Goal: Browse casually

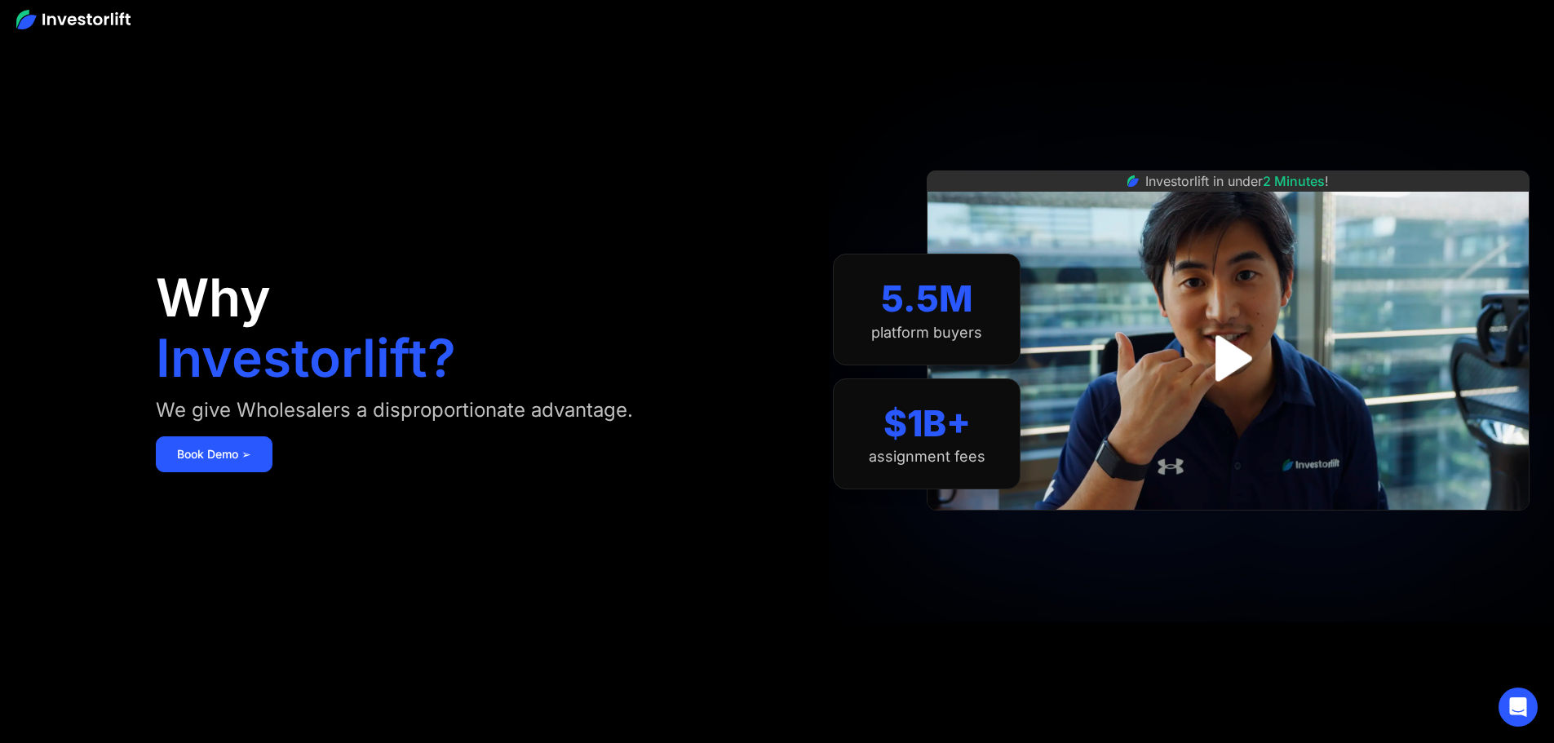
click at [123, 23] on img at bounding box center [73, 20] width 114 height 20
drag, startPoint x: 378, startPoint y: 3, endPoint x: 763, endPoint y: 77, distance: 392.1
click at [763, 77] on div "Why Investorlift? We give Wholesalers a disproportionate advantage. Book Demo ➢" at bounding box center [466, 371] width 621 height 645
click at [24, 15] on img at bounding box center [73, 20] width 114 height 20
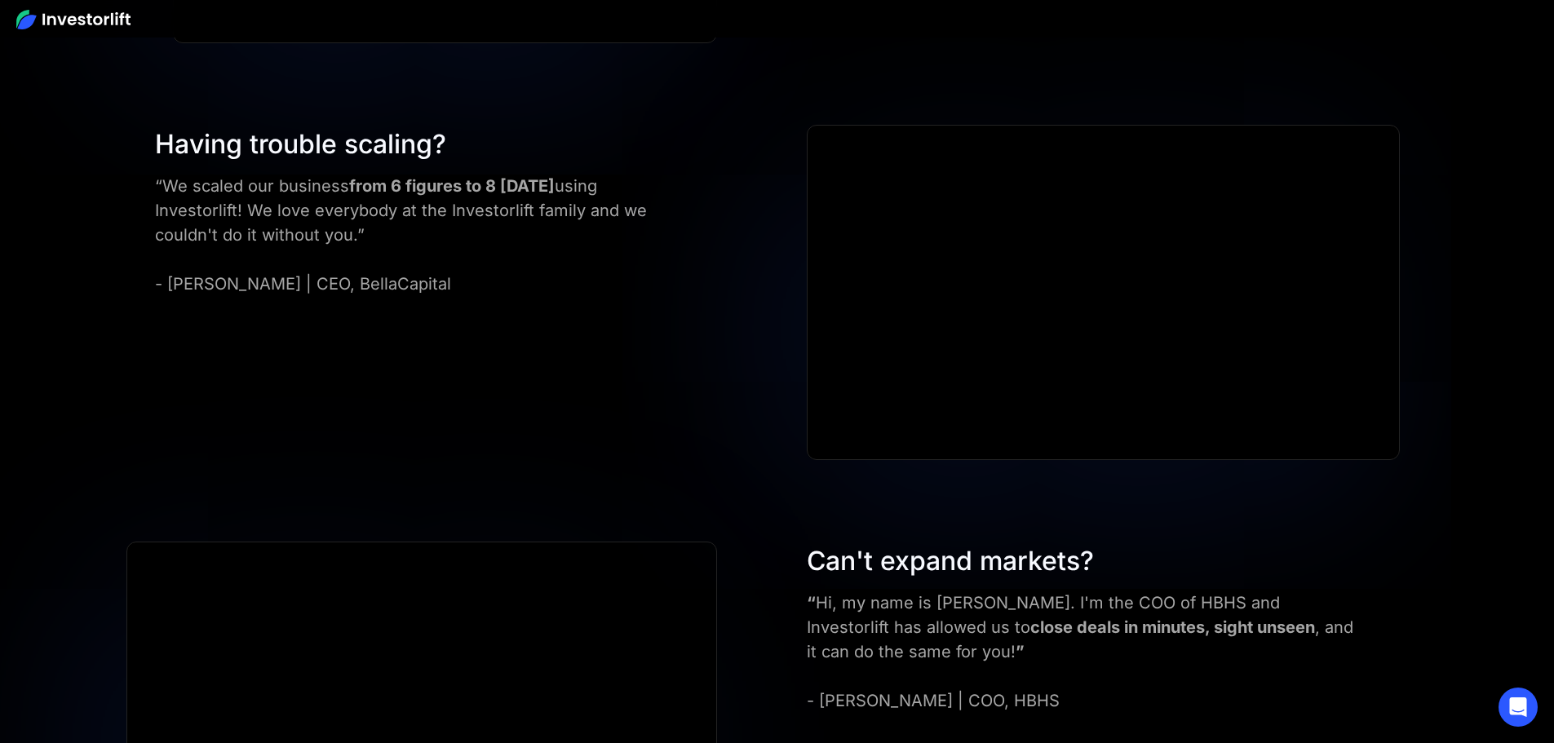
scroll to position [5628, 0]
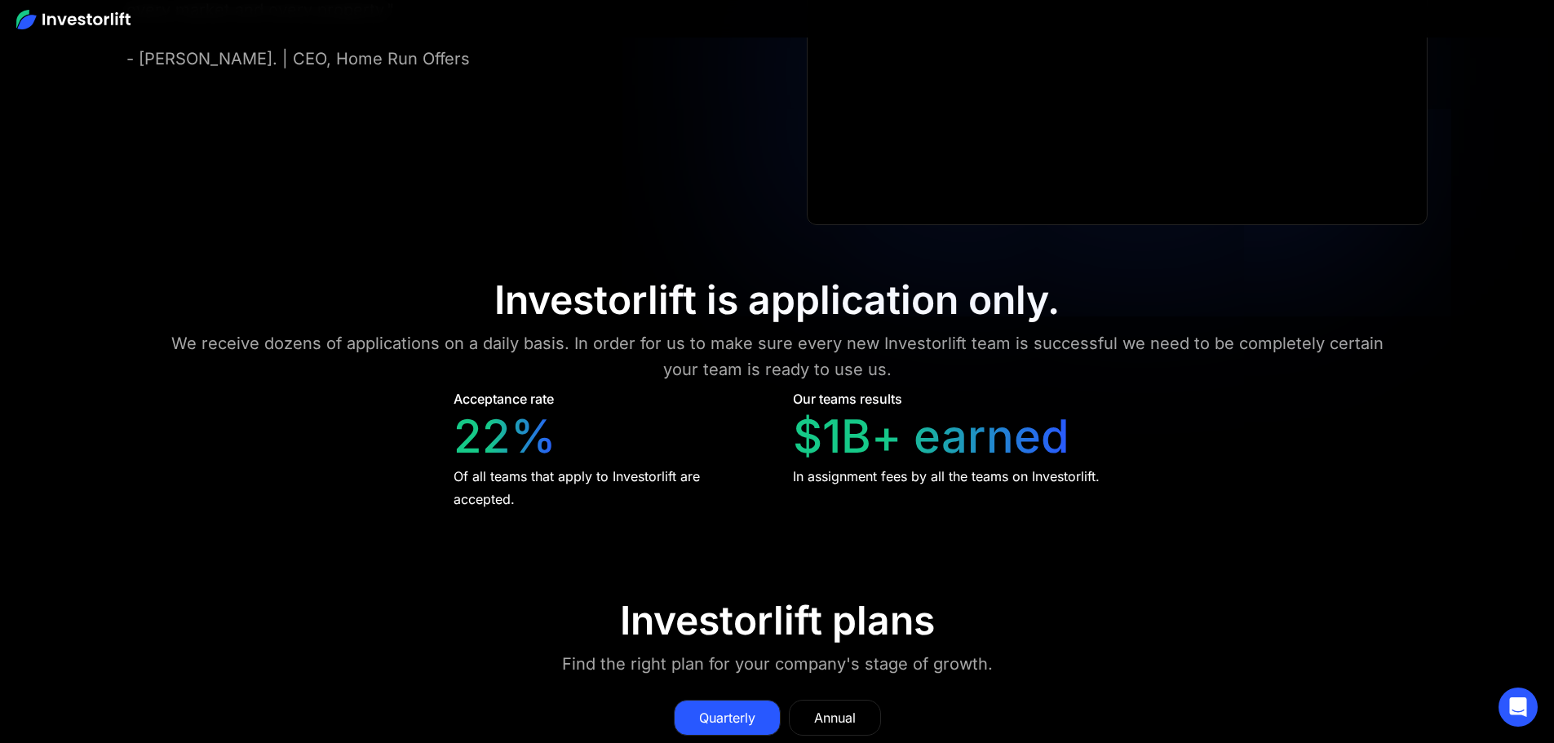
scroll to position [7772, 0]
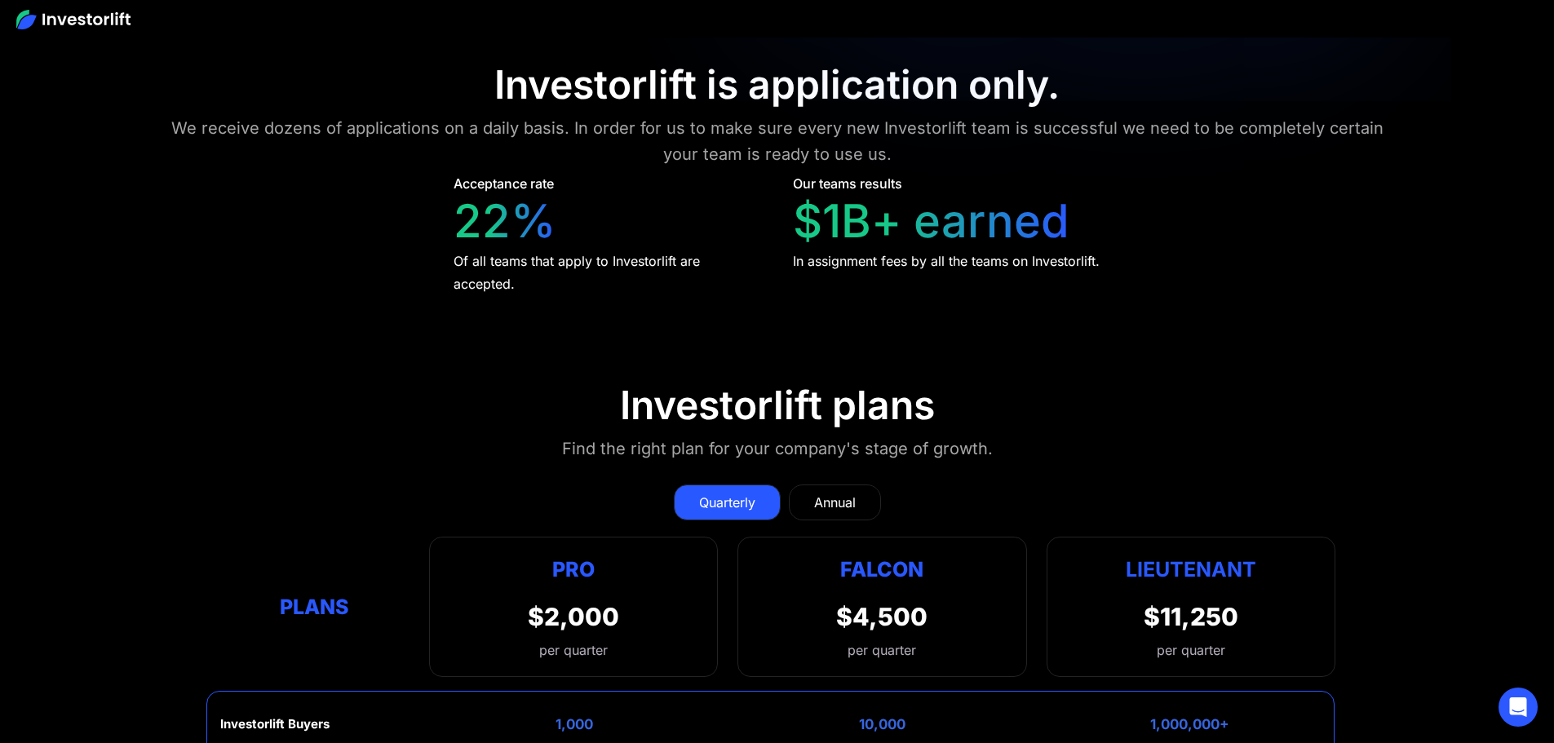
click at [86, 20] on img at bounding box center [73, 20] width 114 height 20
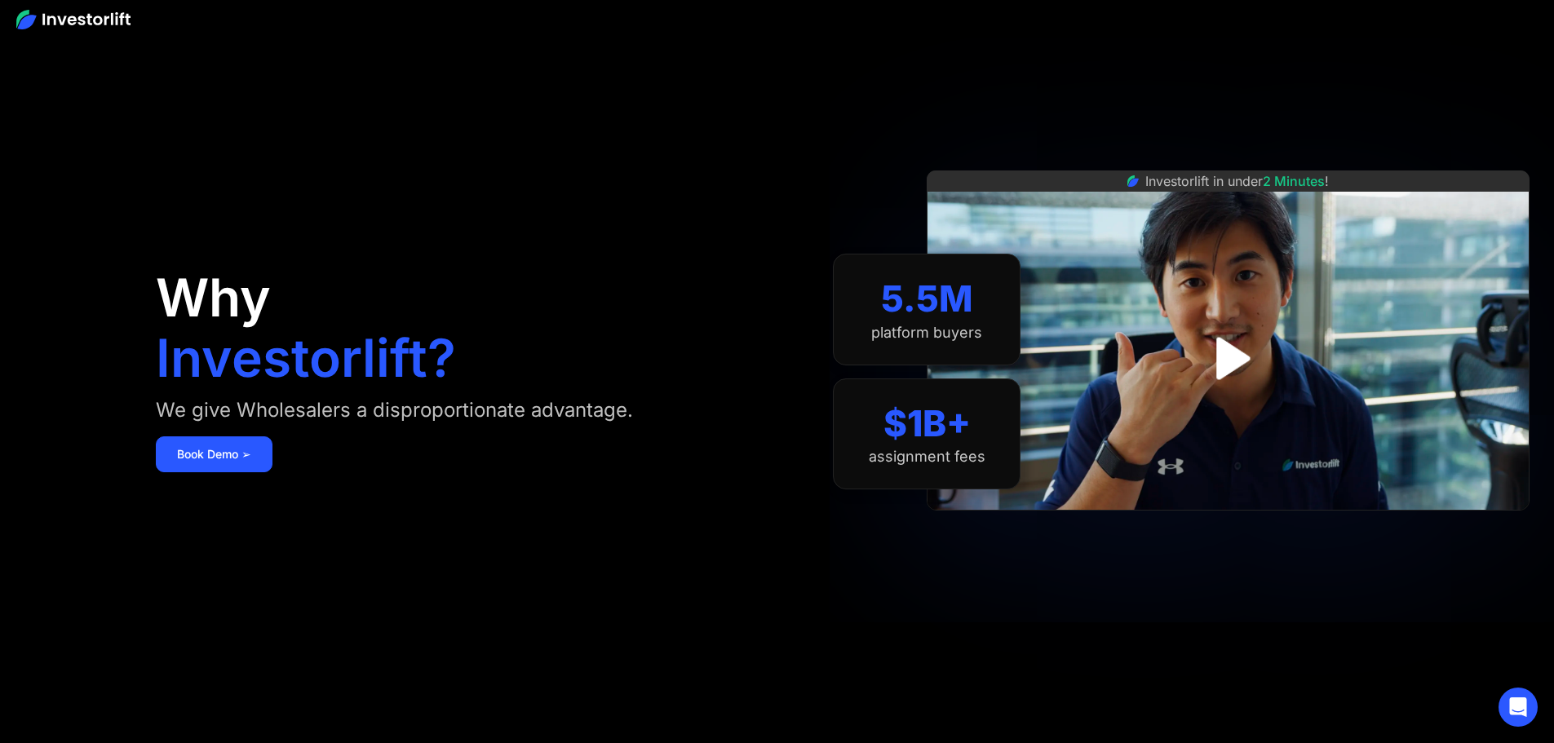
click at [87, 23] on img at bounding box center [73, 20] width 114 height 20
